Goal: Check status: Check status

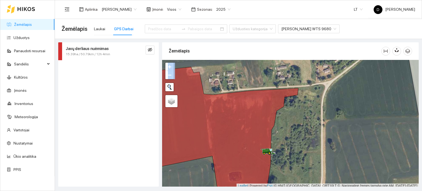
scroll to position [1, 0]
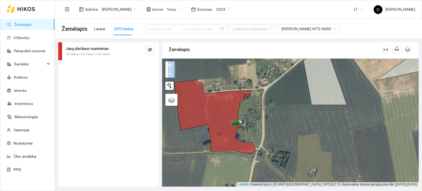
click at [21, 9] on icon at bounding box center [26, 9] width 18 height 4
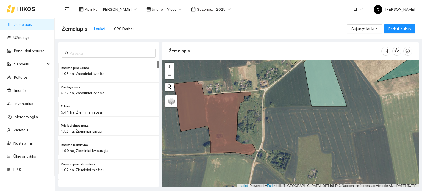
scroll to position [1, 0]
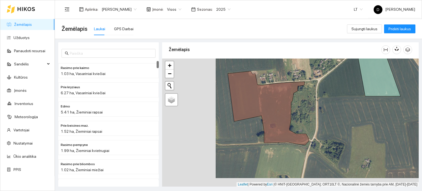
drag, startPoint x: 267, startPoint y: 126, endPoint x: 330, endPoint y: 91, distance: 72.6
click at [329, 92] on div at bounding box center [290, 122] width 256 height 128
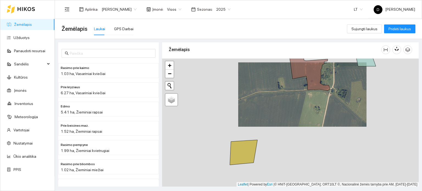
drag, startPoint x: 244, startPoint y: 125, endPoint x: 307, endPoint y: 110, distance: 65.1
click at [306, 108] on div at bounding box center [290, 122] width 256 height 128
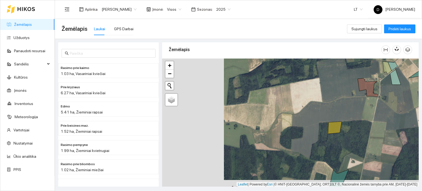
drag, startPoint x: 222, startPoint y: 141, endPoint x: 293, endPoint y: 130, distance: 71.7
click at [292, 131] on div at bounding box center [290, 122] width 256 height 128
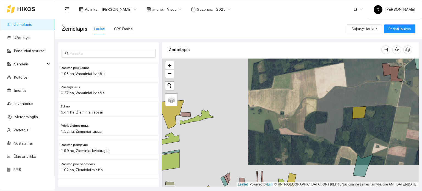
drag, startPoint x: 290, startPoint y: 143, endPoint x: 340, endPoint y: 100, distance: 65.6
click at [340, 101] on div at bounding box center [290, 122] width 256 height 128
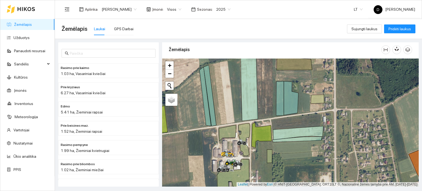
click at [229, 10] on span "2025" at bounding box center [223, 9] width 14 height 8
click at [221, 73] on div "2026" at bounding box center [223, 73] width 14 height 6
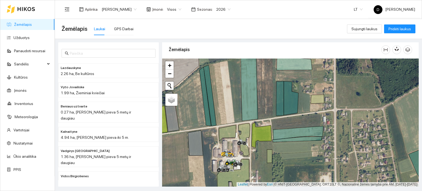
click at [230, 10] on span "2026" at bounding box center [223, 9] width 14 height 8
click at [222, 64] on div "2025" at bounding box center [223, 64] width 14 height 6
